Goal: Information Seeking & Learning: Compare options

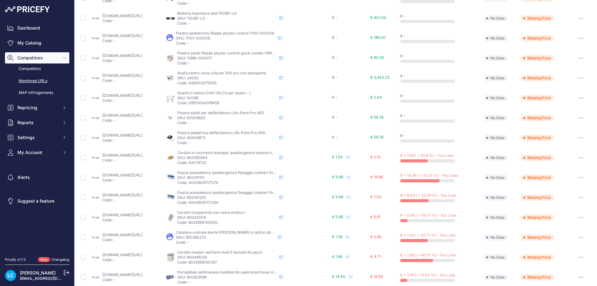
scroll to position [155, 0]
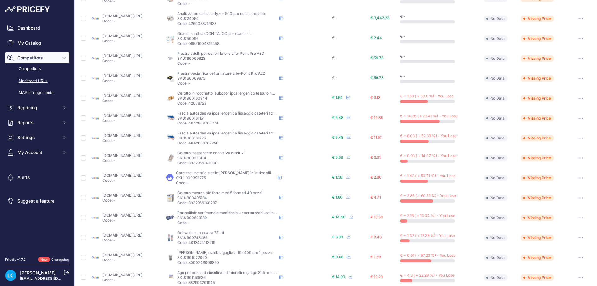
click at [129, 114] on link "[DOMAIN_NAME][URL]" at bounding box center [122, 115] width 40 height 5
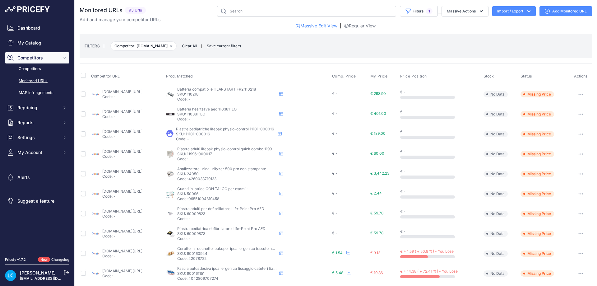
scroll to position [0, 0]
click at [422, 15] on button "Filters 1" at bounding box center [419, 11] width 38 height 11
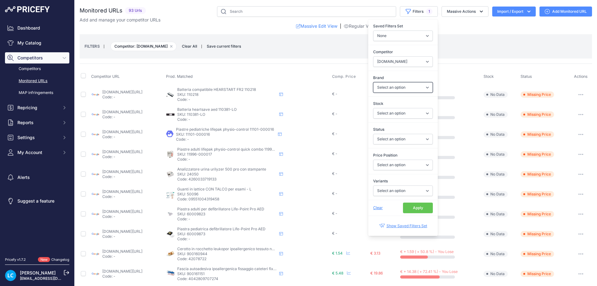
click at [396, 89] on select "Select an option 3M 3M [GEOGRAPHIC_DATA] A.M.I. Italia [PERSON_NAME] Accu-Chek …" at bounding box center [403, 87] width 60 height 11
click at [385, 110] on select "Select an option In Stock Out Of Stock" at bounding box center [403, 113] width 60 height 11
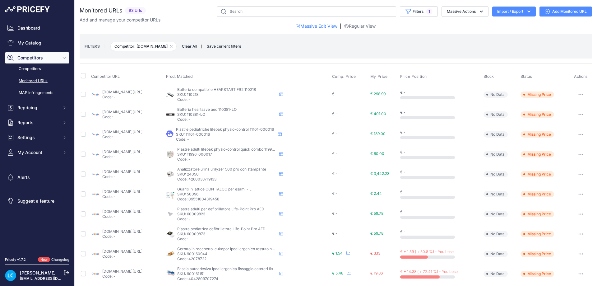
click at [329, 66] on div "Competitor URL Prod. Matched Comp. Price My Price" at bounding box center [336, 272] width 512 height 419
click at [142, 93] on link "[DOMAIN_NAME][URL]" at bounding box center [122, 91] width 40 height 5
click at [142, 111] on link "[DOMAIN_NAME][URL]" at bounding box center [122, 111] width 40 height 5
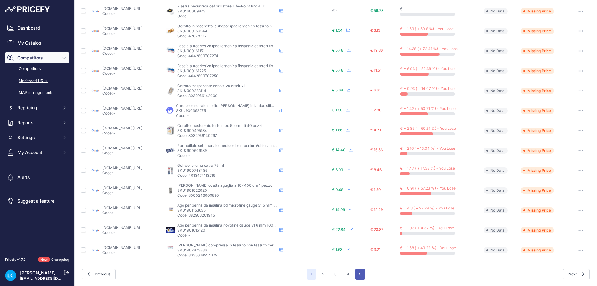
click at [355, 276] on button "5" at bounding box center [360, 273] width 10 height 11
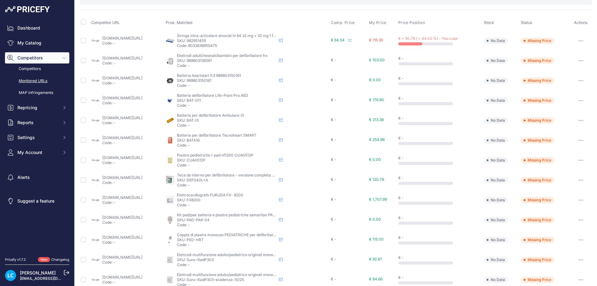
scroll to position [52, 0]
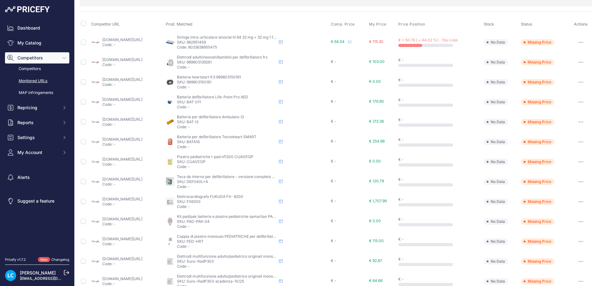
click at [142, 178] on link "[DOMAIN_NAME][URL]" at bounding box center [122, 178] width 40 height 5
click at [126, 121] on link "[DOMAIN_NAME][URL]" at bounding box center [122, 119] width 40 height 5
click at [383, 121] on span "€ 213.38" at bounding box center [376, 121] width 15 height 5
